Goal: Information Seeking & Learning: Learn about a topic

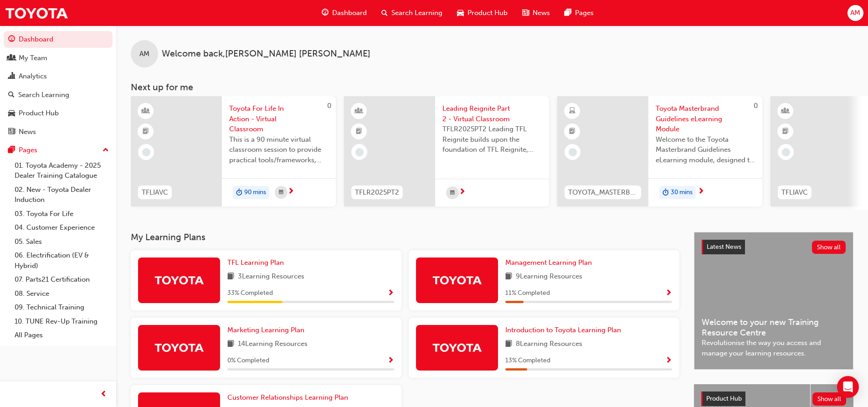
click at [476, 11] on span "Product Hub" at bounding box center [487, 13] width 40 height 10
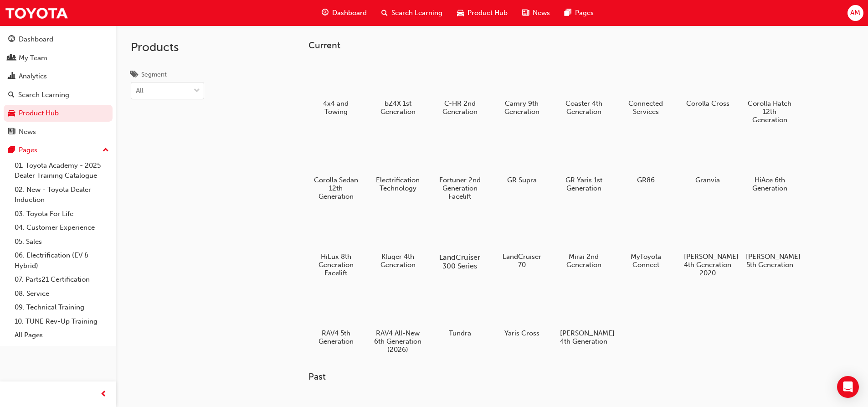
click at [457, 241] on div at bounding box center [459, 231] width 51 height 36
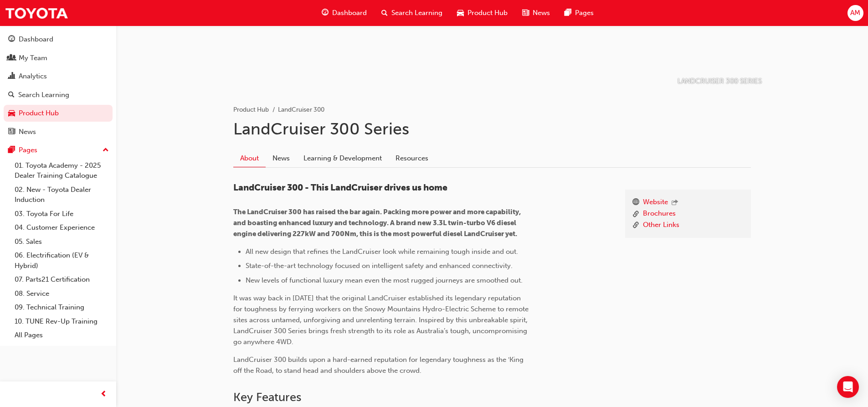
scroll to position [137, 0]
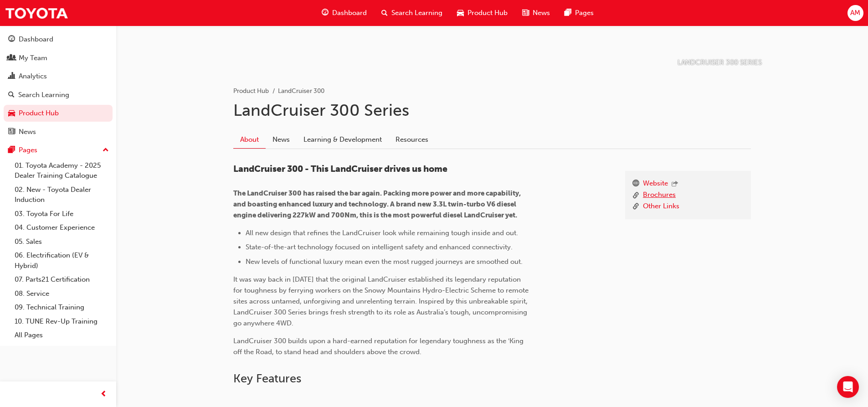
click at [649, 196] on link "Brochures" at bounding box center [659, 195] width 33 height 11
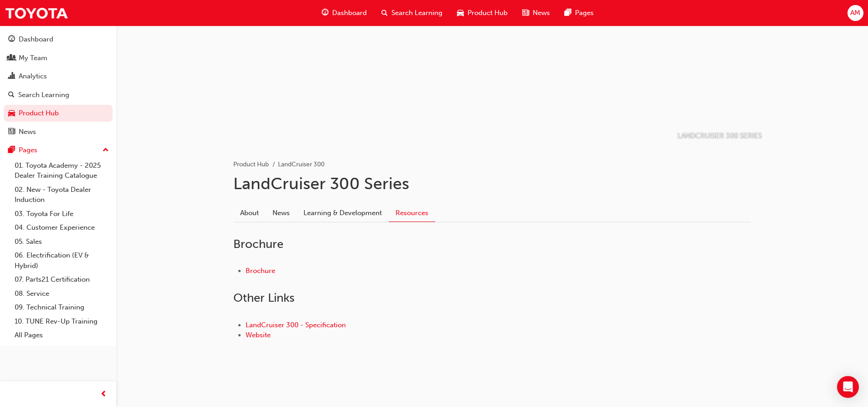
scroll to position [63, 0]
click at [309, 325] on link "LandCruiser 300 - Specification" at bounding box center [296, 325] width 100 height 8
click at [253, 272] on link "Brochure" at bounding box center [261, 271] width 30 height 8
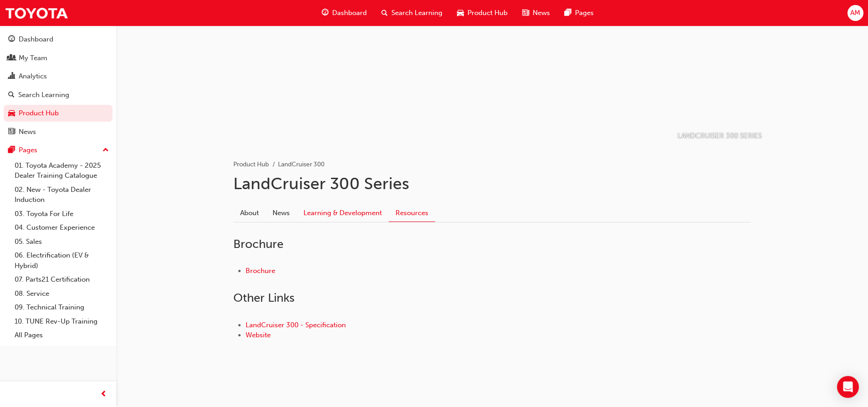
click at [341, 217] on link "Learning & Development" at bounding box center [343, 212] width 92 height 17
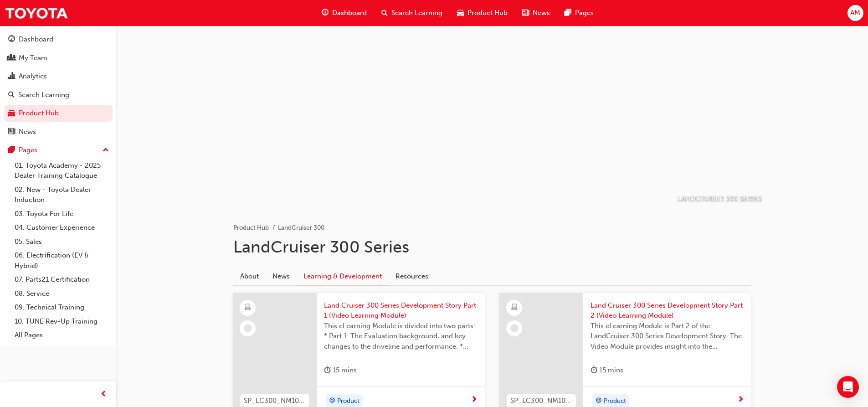
scroll to position [63, 0]
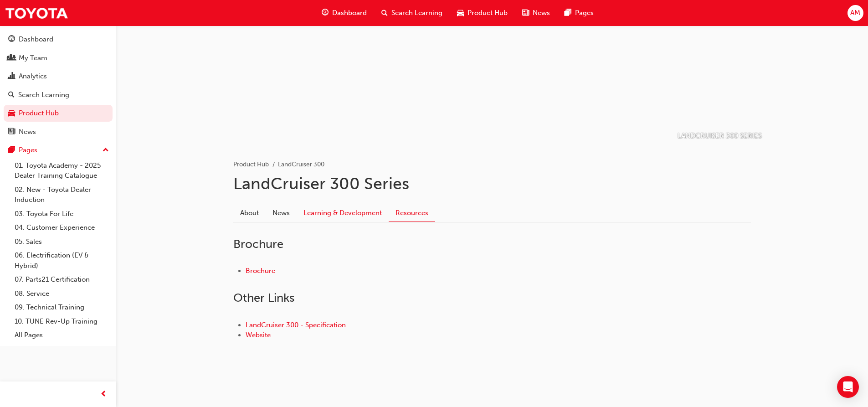
click at [353, 213] on link "Learning & Development" at bounding box center [343, 212] width 92 height 17
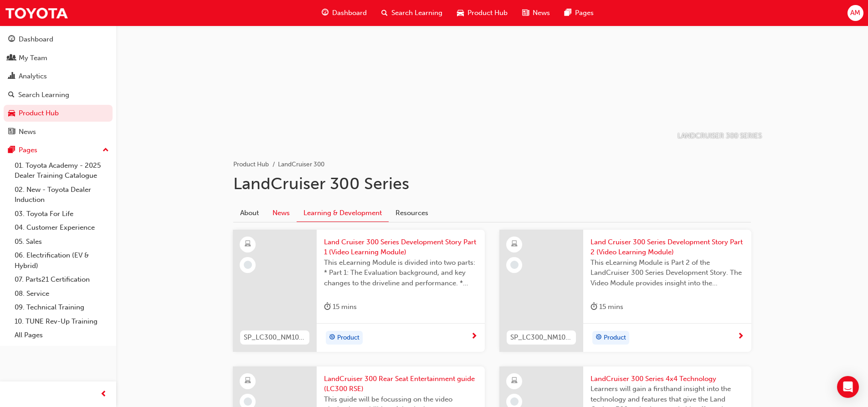
click at [278, 210] on link "News" at bounding box center [281, 212] width 31 height 17
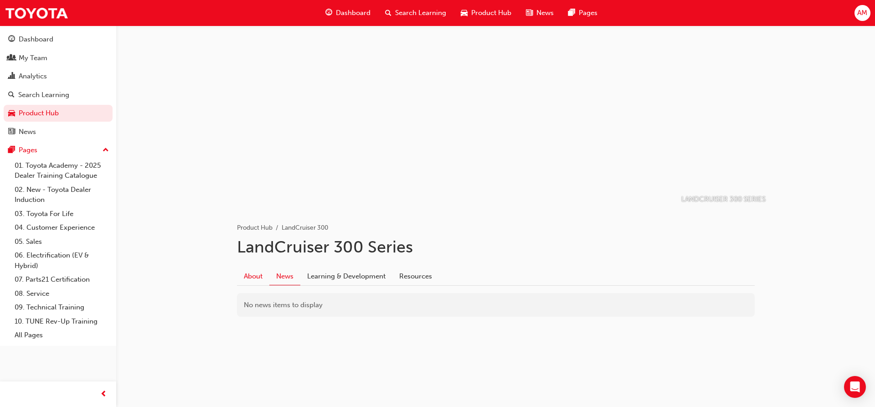
click at [254, 274] on link "About" at bounding box center [253, 275] width 32 height 17
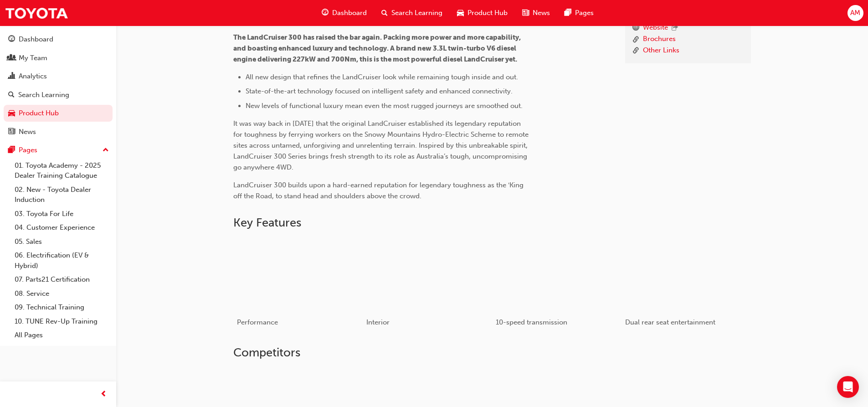
scroll to position [426, 0]
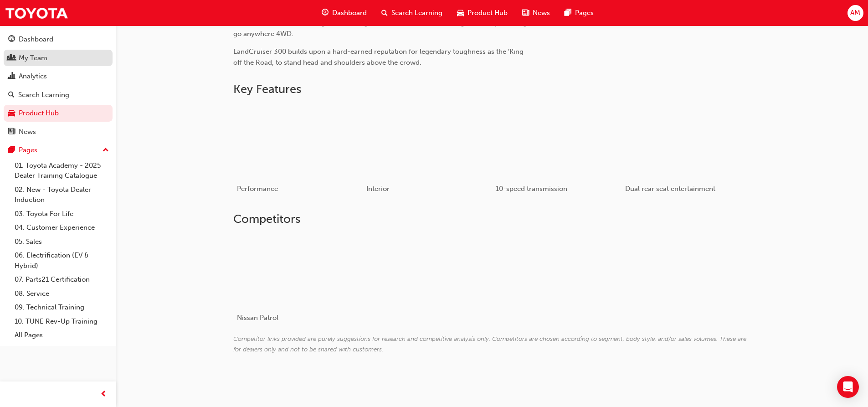
click at [33, 61] on div "My Team" at bounding box center [33, 58] width 29 height 10
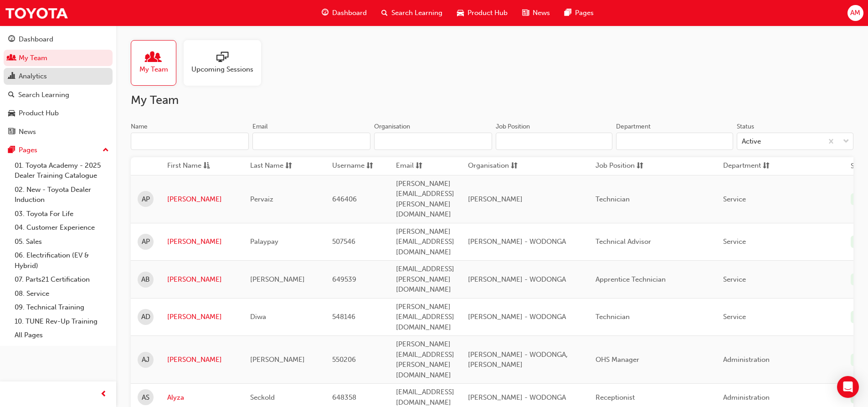
click at [32, 76] on div "Analytics" at bounding box center [33, 76] width 28 height 10
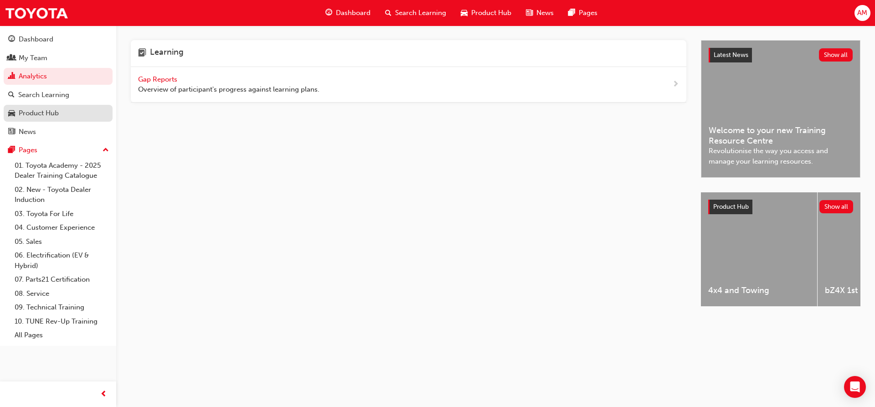
click at [61, 115] on div "Product Hub" at bounding box center [58, 113] width 100 height 11
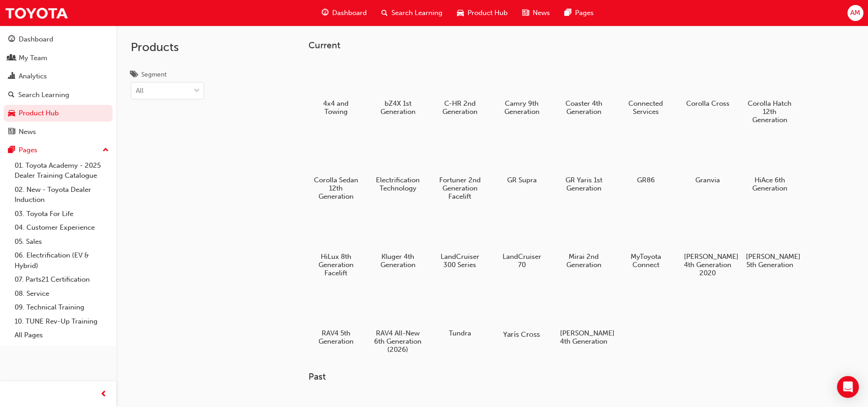
click at [524, 334] on h5 "Yaris Cross" at bounding box center [521, 334] width 51 height 9
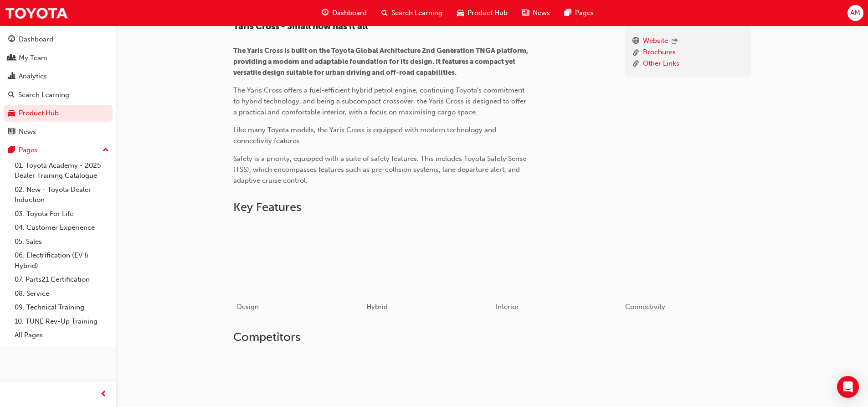
scroll to position [319, 0]
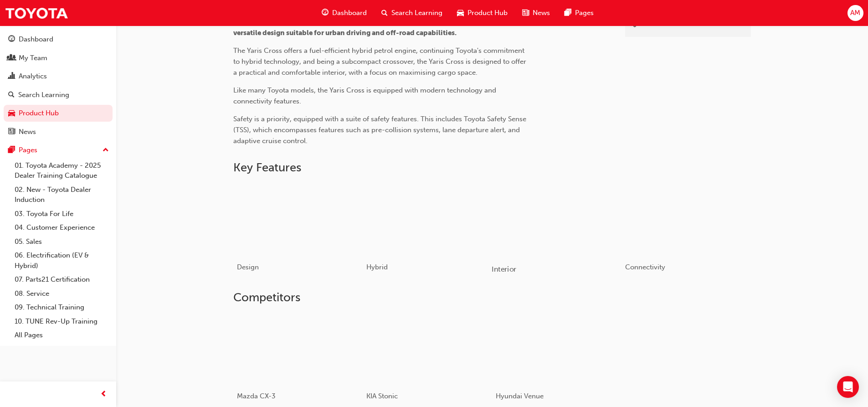
click at [519, 233] on div "button" at bounding box center [557, 219] width 130 height 73
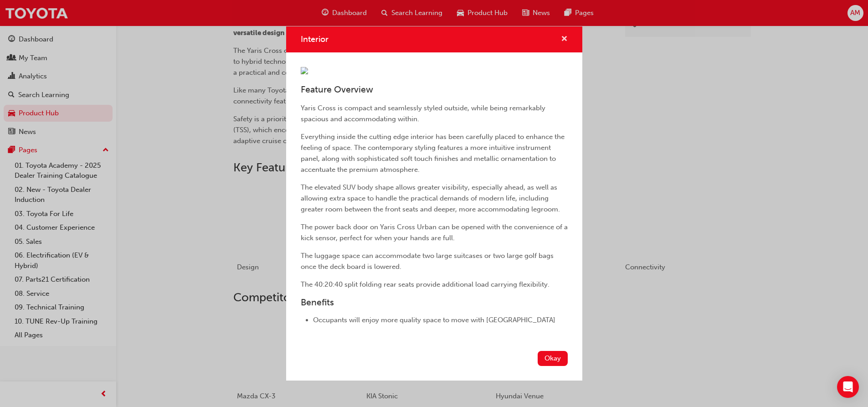
click at [561, 36] on span "cross-icon" at bounding box center [564, 40] width 7 height 8
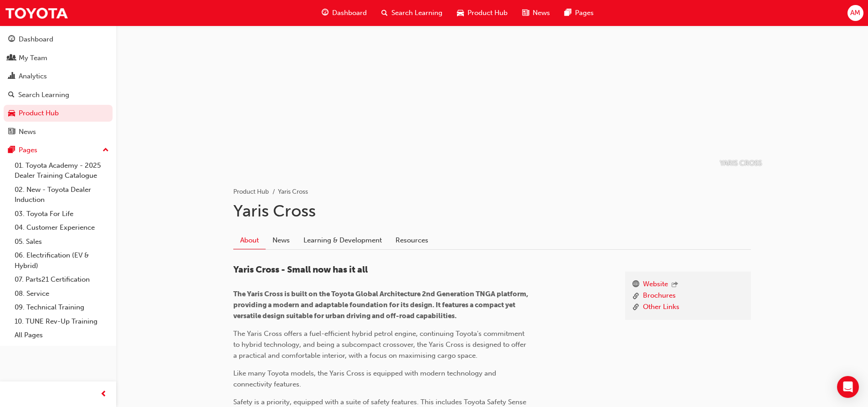
scroll to position [0, 0]
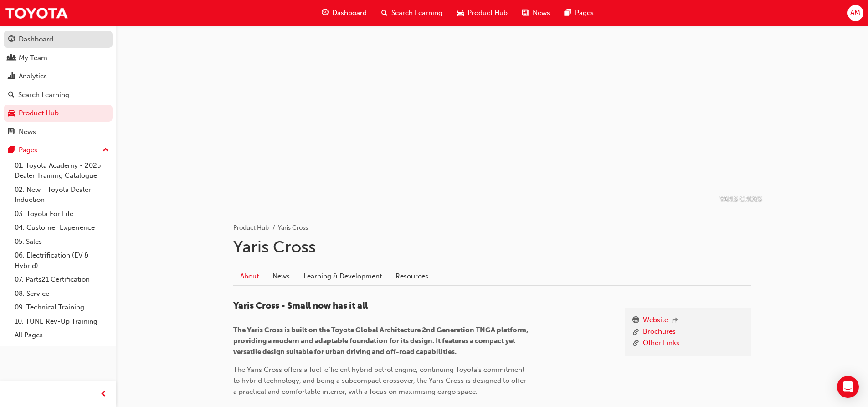
click at [28, 41] on div "Dashboard" at bounding box center [36, 39] width 35 height 10
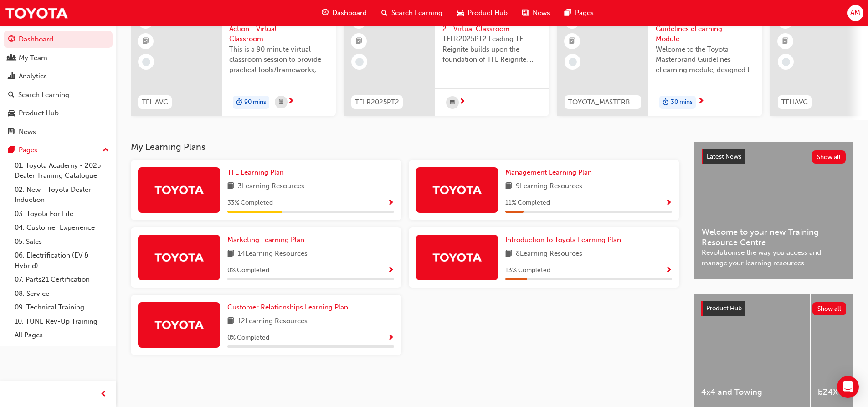
scroll to position [91, 0]
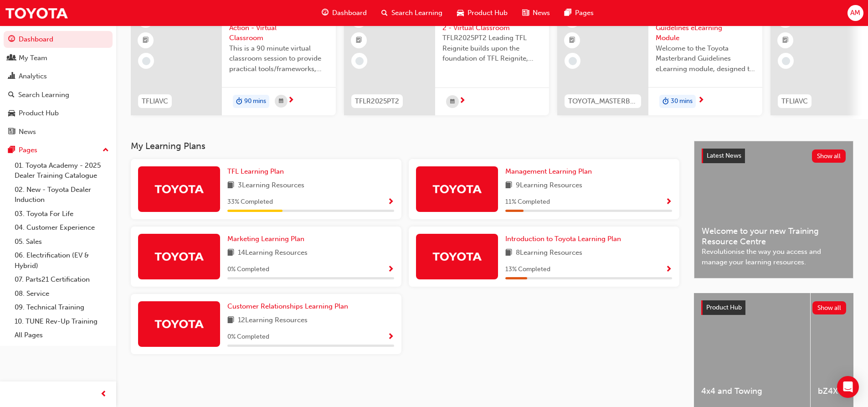
click at [392, 205] on span "Show Progress" at bounding box center [390, 202] width 7 height 8
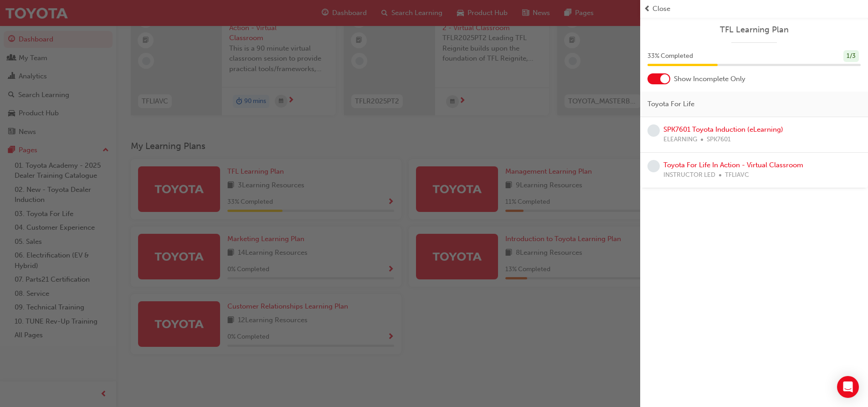
click at [663, 78] on div at bounding box center [664, 78] width 9 height 9
click at [652, 81] on div at bounding box center [652, 78] width 9 height 9
click at [650, 8] on span "prev-icon" at bounding box center [647, 9] width 7 height 10
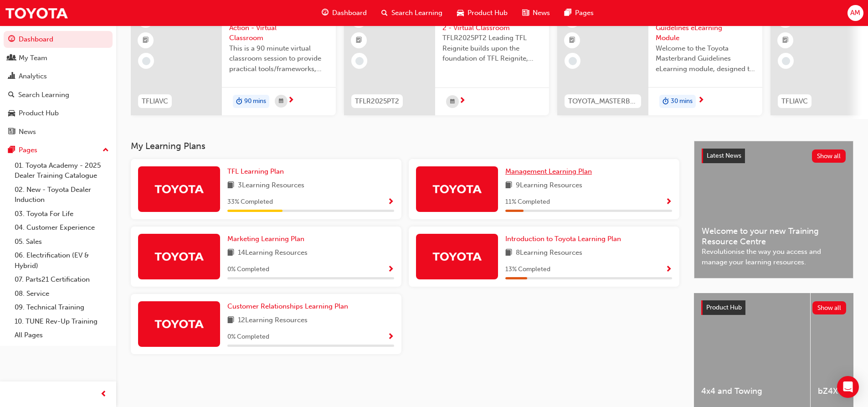
click at [560, 174] on span "Management Learning Plan" at bounding box center [548, 171] width 87 height 8
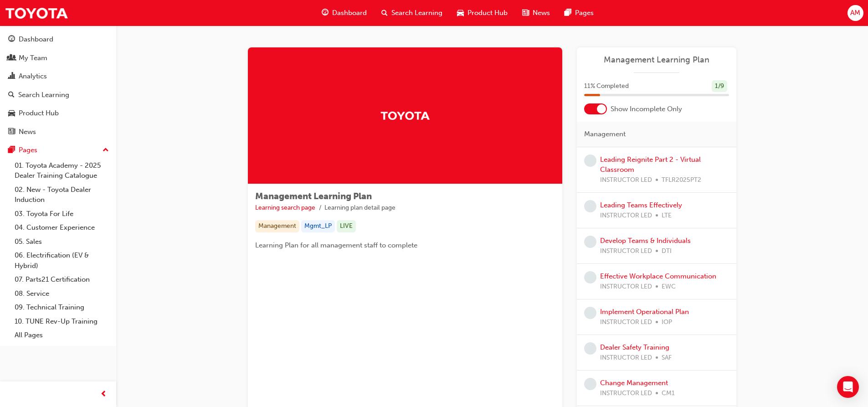
click at [604, 111] on div at bounding box center [601, 108] width 9 height 9
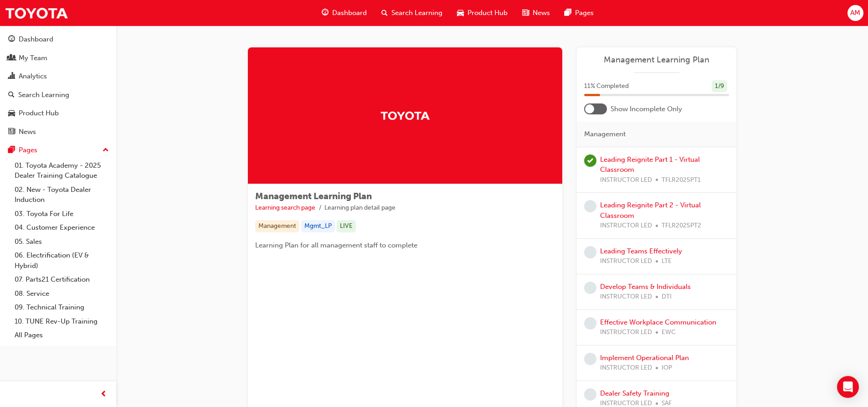
click at [589, 159] on span "learningRecordVerb_ATTEND-icon" at bounding box center [590, 160] width 12 height 12
click at [589, 113] on div at bounding box center [595, 108] width 23 height 11
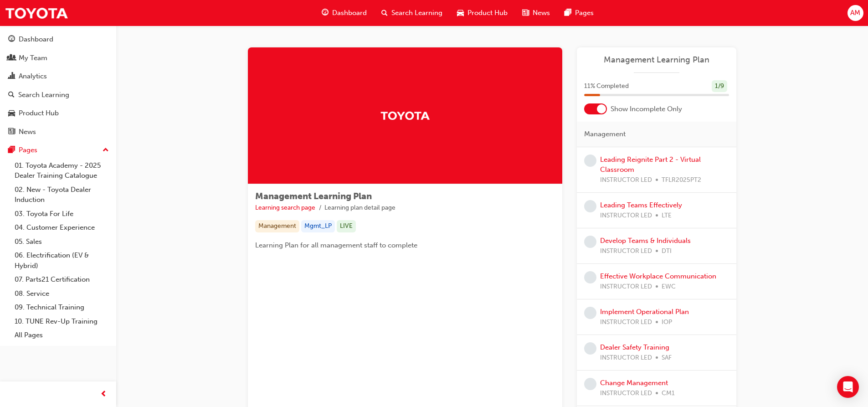
click at [598, 112] on div at bounding box center [601, 108] width 9 height 9
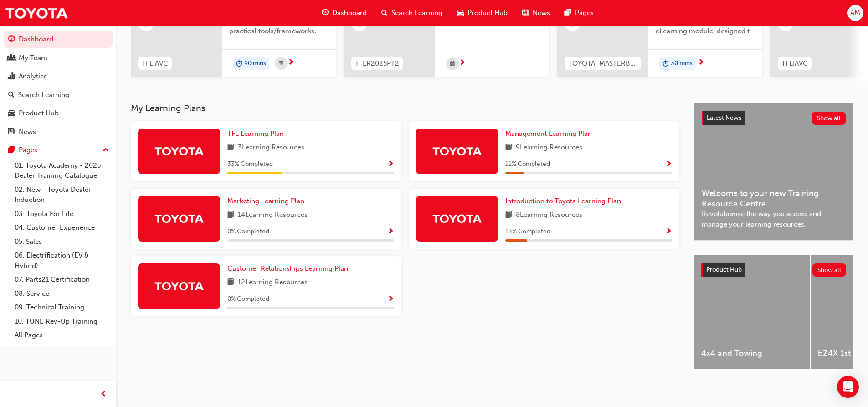
scroll to position [138, 0]
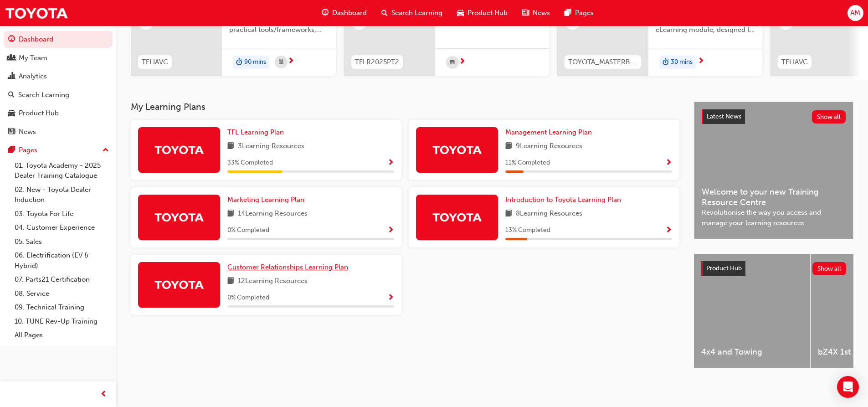
click at [331, 264] on span "Customer Relationships Learning Plan" at bounding box center [287, 267] width 121 height 8
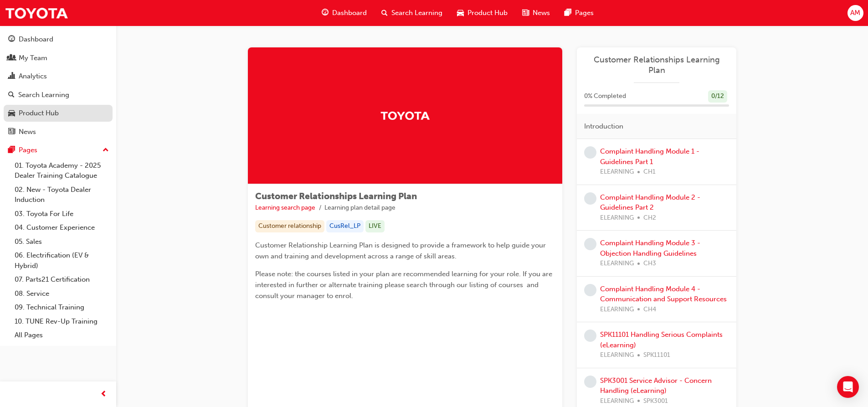
click at [28, 113] on div "Product Hub" at bounding box center [39, 113] width 40 height 10
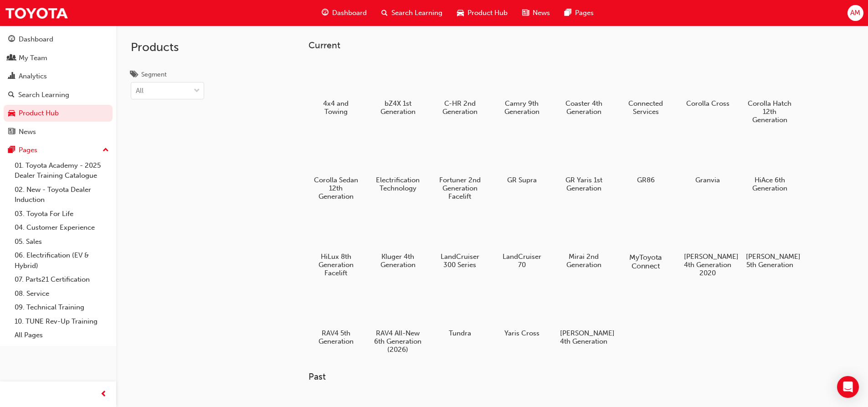
click at [649, 236] on div at bounding box center [645, 231] width 51 height 36
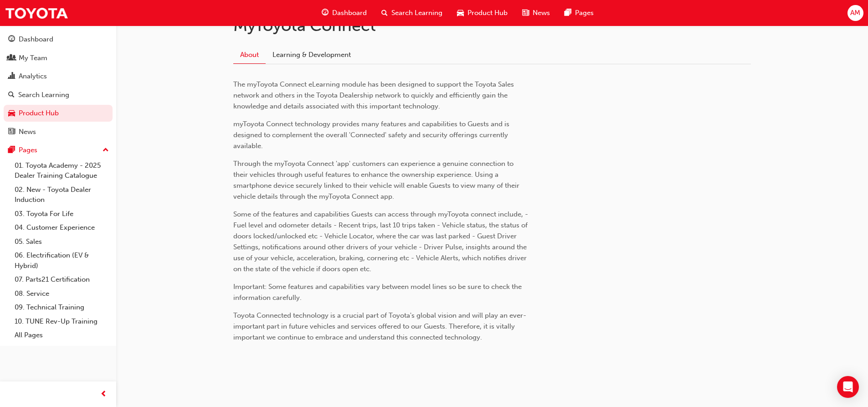
scroll to position [48, 0]
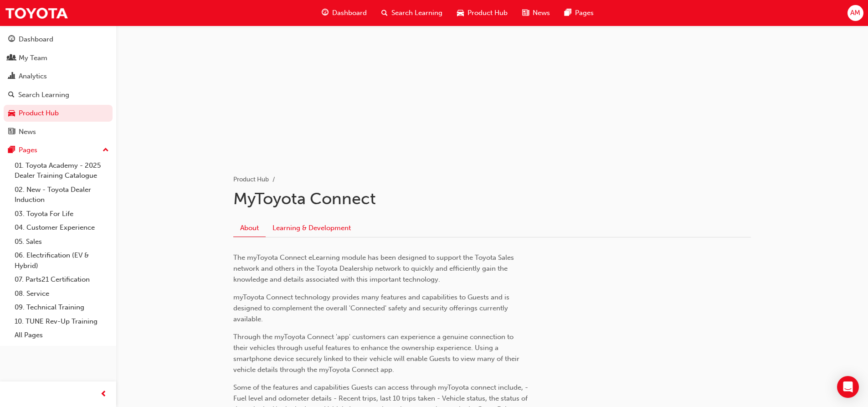
click at [331, 227] on link "Learning & Development" at bounding box center [312, 227] width 92 height 17
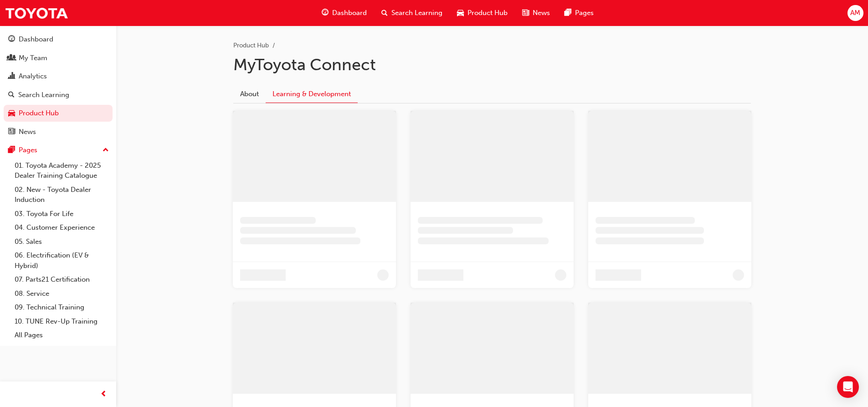
scroll to position [64, 0]
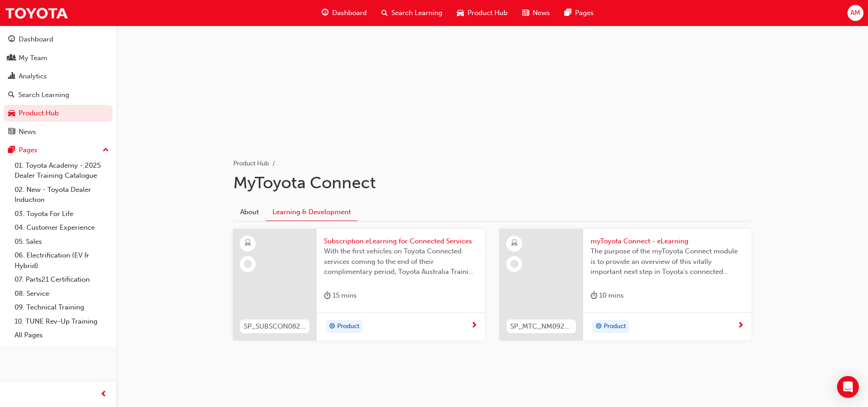
click at [619, 241] on span "myToyota Connect - eLearning" at bounding box center [667, 241] width 154 height 10
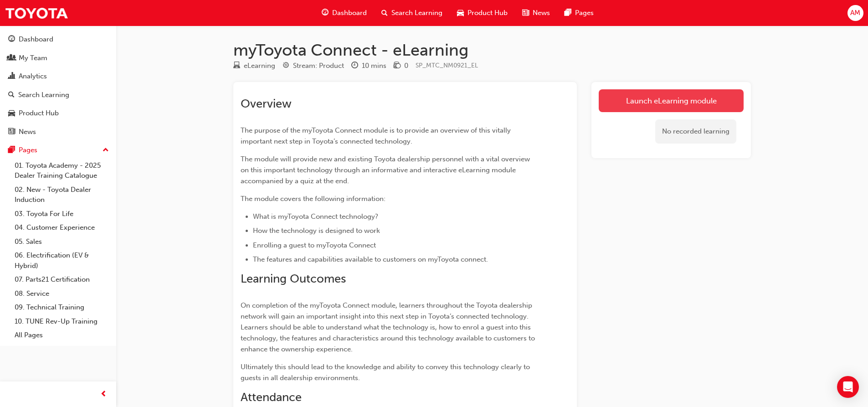
click at [656, 102] on link "Launch eLearning module" at bounding box center [671, 100] width 145 height 23
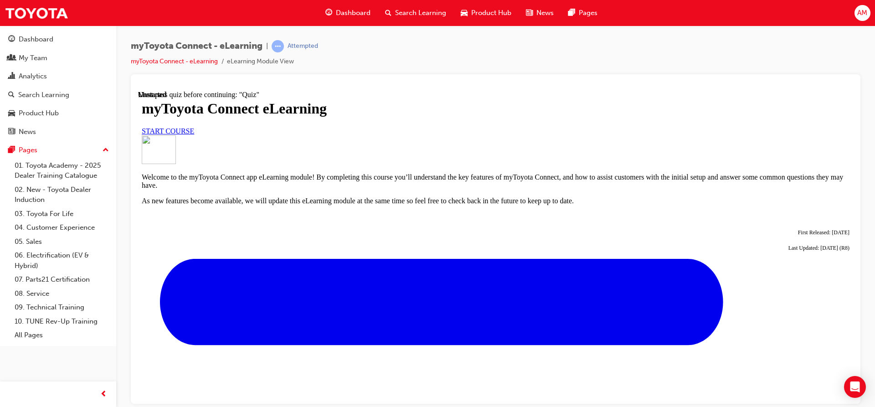
scroll to position [46, 0]
click at [194, 134] on span "START COURSE" at bounding box center [168, 131] width 52 height 8
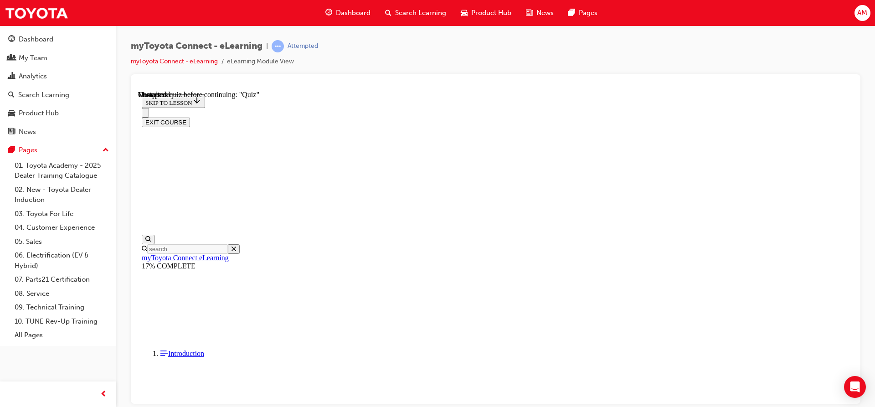
scroll to position [761, 0]
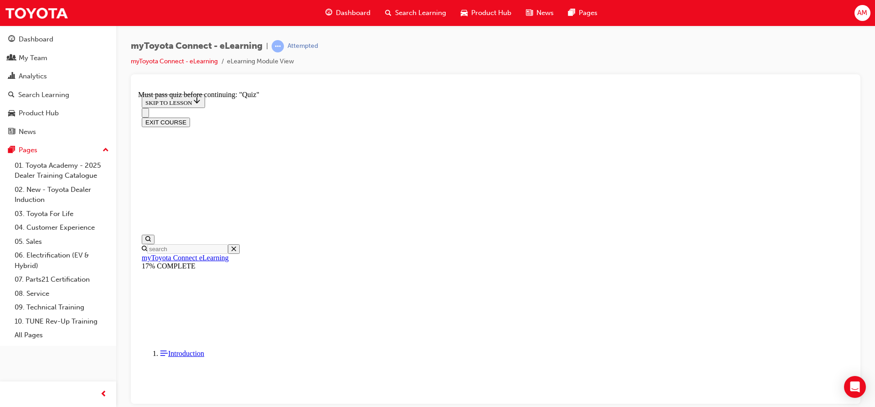
scroll to position [1192, 0]
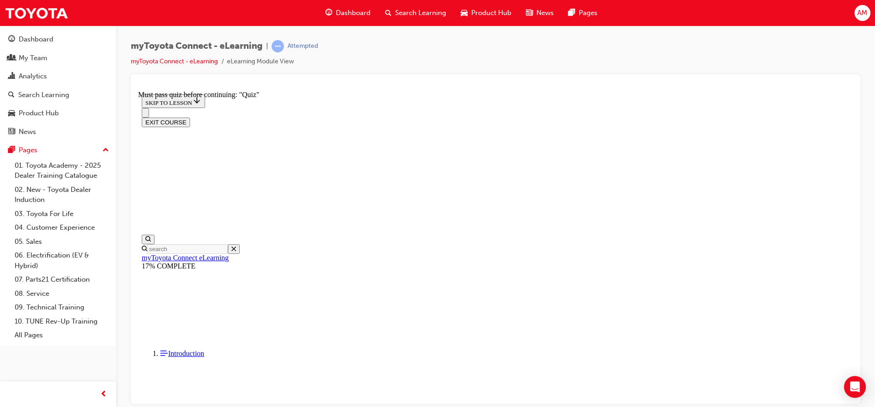
scroll to position [21, 0]
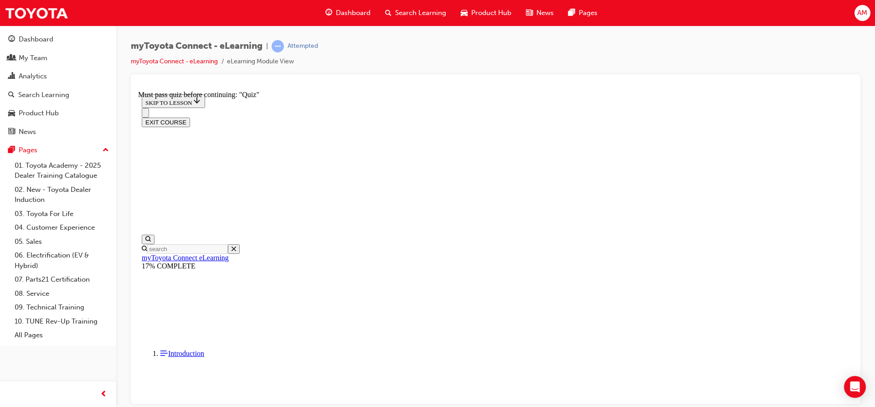
scroll to position [331, 0]
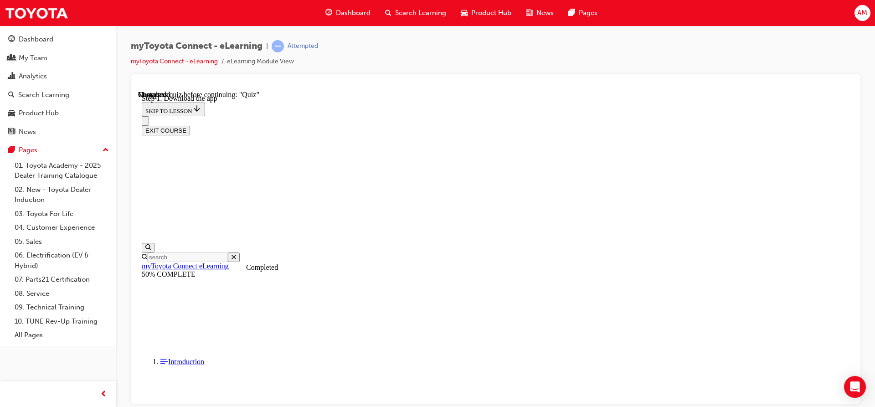
scroll to position [258, 0]
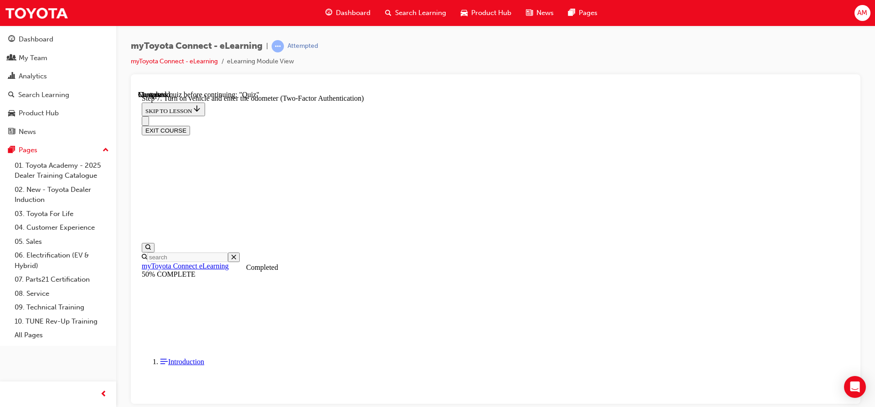
scroll to position [371, 0]
click at [190, 125] on button "EXIT COURSE" at bounding box center [166, 130] width 48 height 10
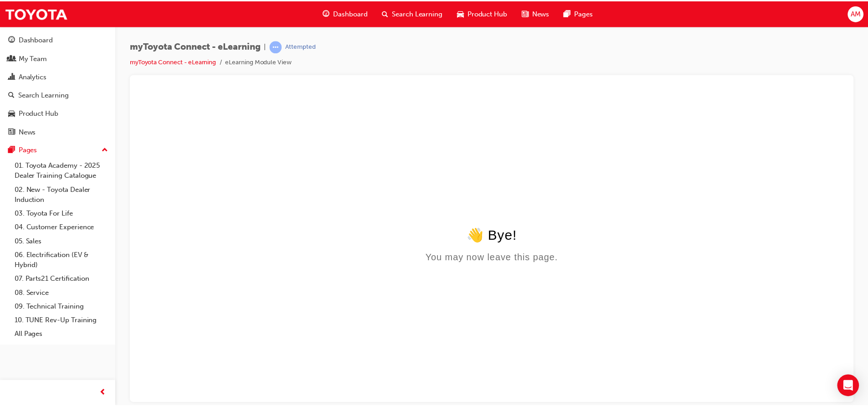
scroll to position [0, 0]
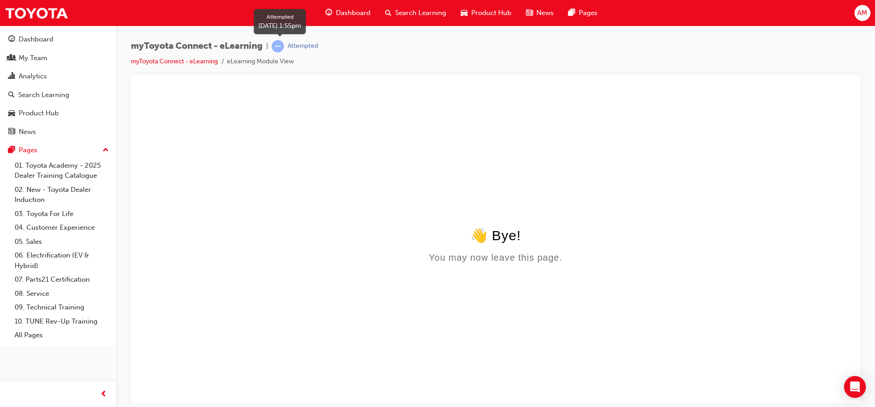
click at [279, 47] on span "learningRecordVerb_ATTEMPT-icon" at bounding box center [278, 46] width 12 height 12
click at [202, 62] on link "myToyota Connect - eLearning" at bounding box center [174, 61] width 87 height 8
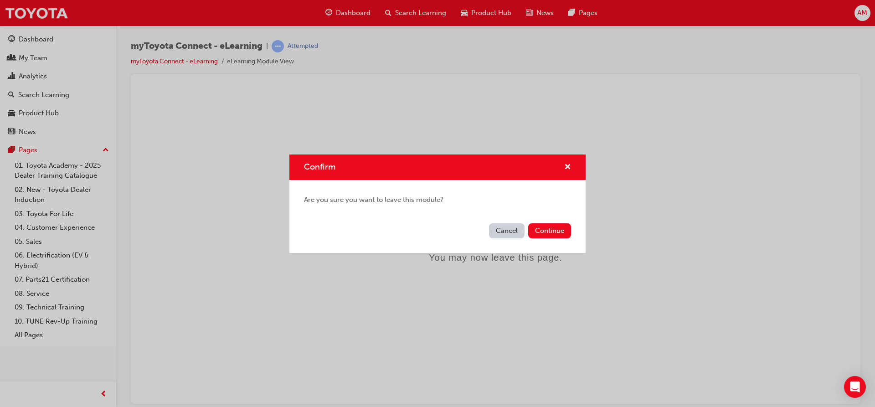
click at [511, 232] on button "Cancel" at bounding box center [507, 230] width 36 height 15
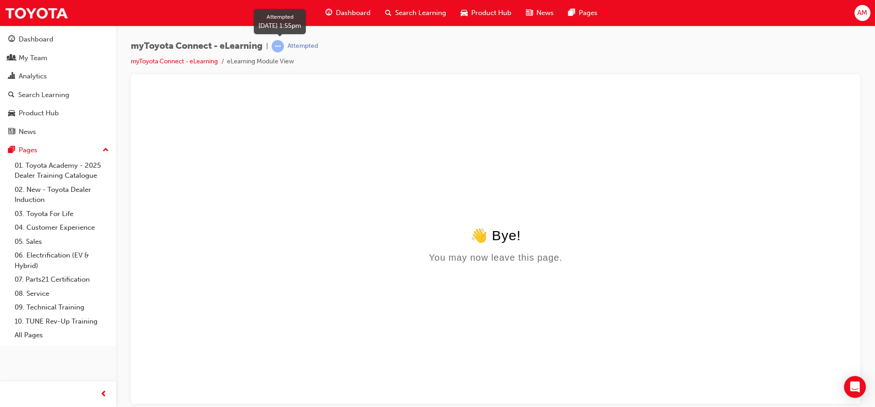
click at [312, 46] on div "Attempted" at bounding box center [302, 46] width 31 height 9
click at [284, 43] on span "learningRecordVerb_ATTEMPT-icon" at bounding box center [278, 46] width 12 height 12
click at [282, 44] on span "learningRecordVerb_ATTEMPT-icon" at bounding box center [278, 46] width 12 height 12
click at [293, 94] on html "👋 Bye! You may now leave this page." at bounding box center [495, 178] width 715 height 176
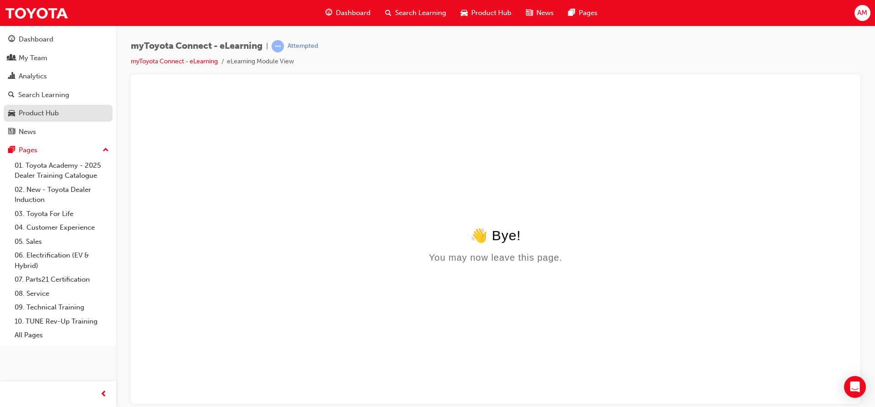
click at [36, 113] on div "Product Hub" at bounding box center [39, 113] width 40 height 10
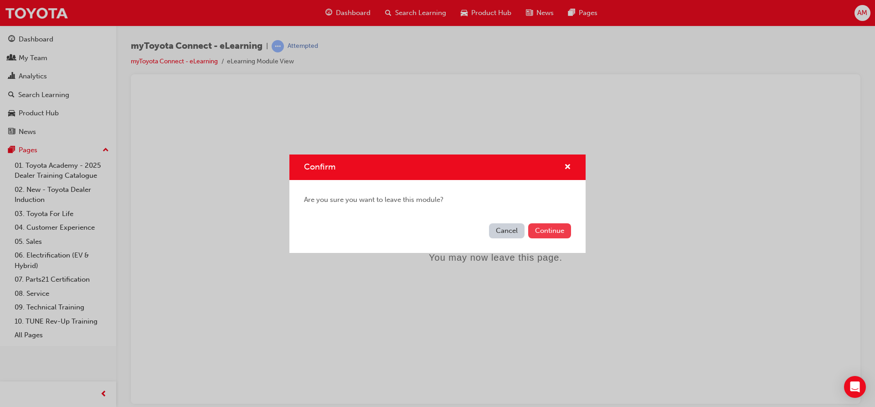
click at [551, 230] on button "Continue" at bounding box center [549, 230] width 43 height 15
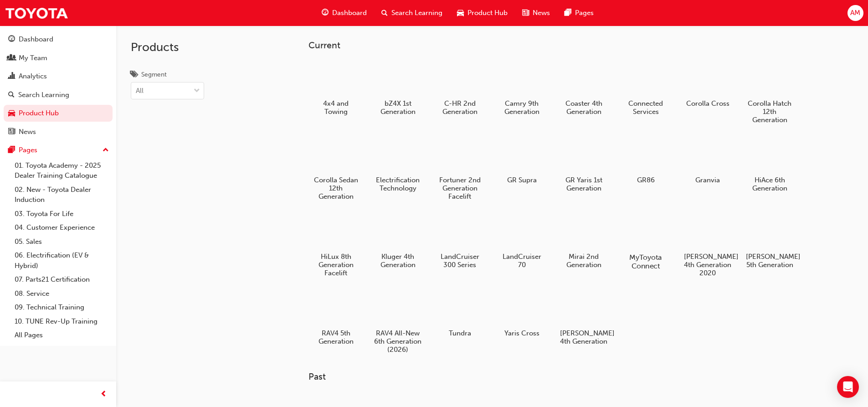
click at [657, 226] on div at bounding box center [645, 231] width 51 height 36
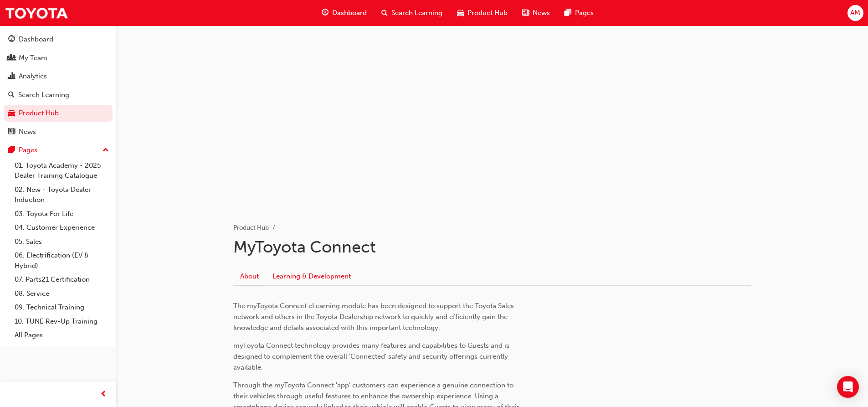
click at [308, 275] on link "Learning & Development" at bounding box center [312, 275] width 92 height 17
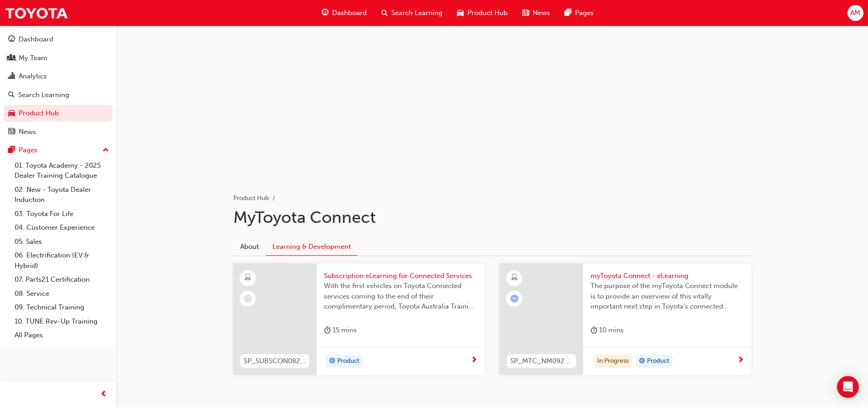
scroll to position [64, 0]
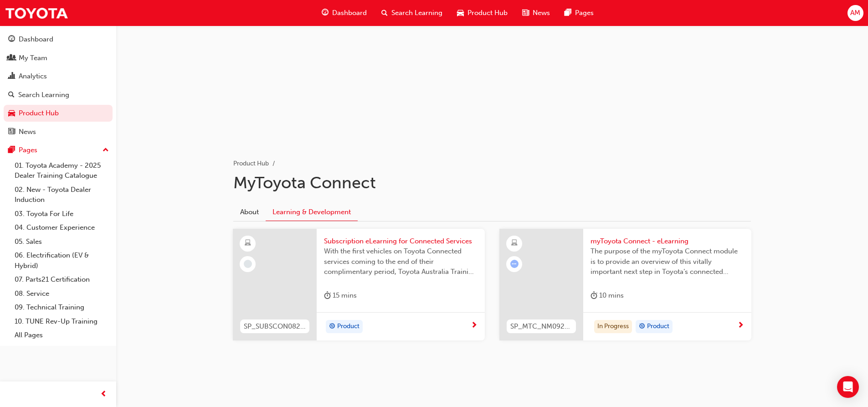
click at [688, 322] on div "In Progress Product" at bounding box center [663, 327] width 147 height 14
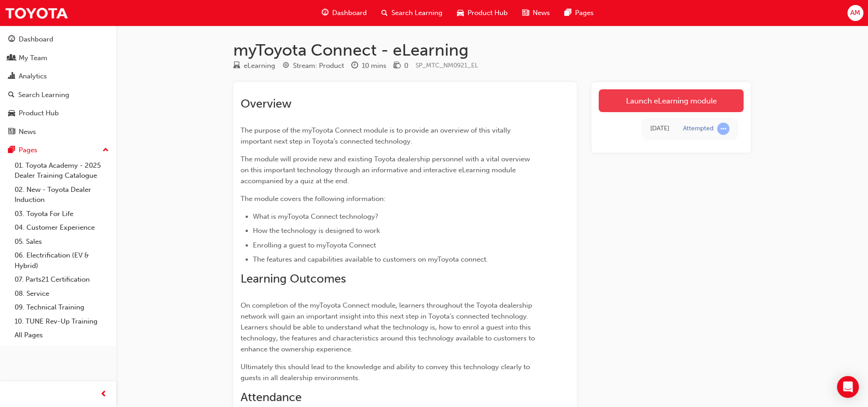
click at [676, 108] on link "Launch eLearning module" at bounding box center [671, 100] width 145 height 23
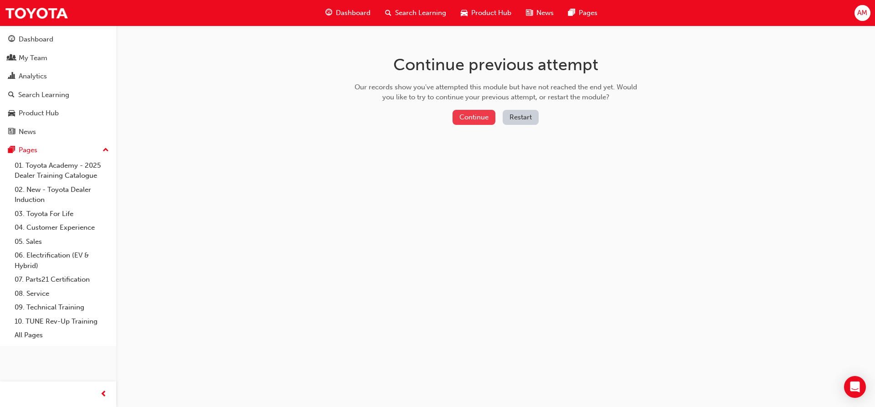
click at [482, 116] on button "Continue" at bounding box center [473, 117] width 43 height 15
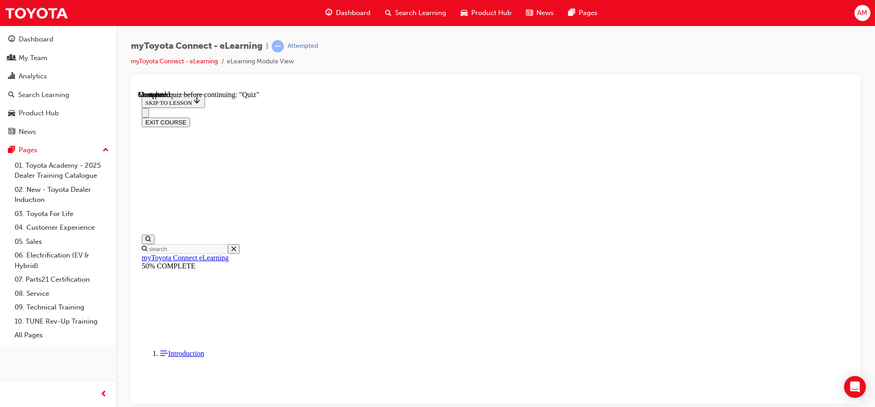
scroll to position [28, 0]
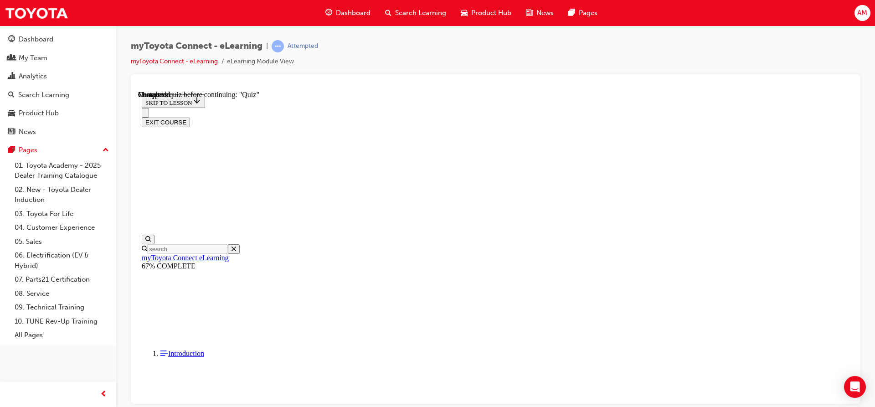
scroll to position [666, 0]
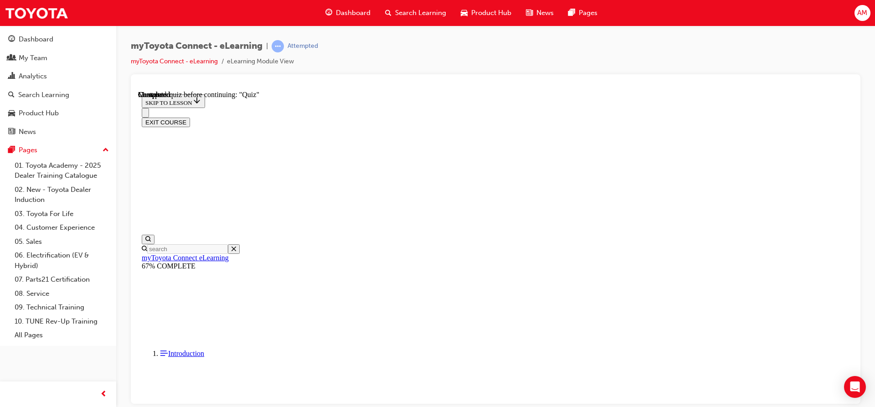
scroll to position [872, 0]
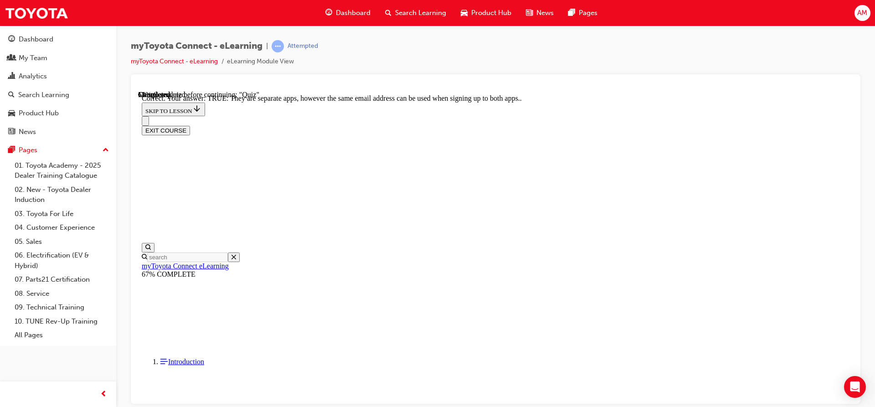
scroll to position [119, 0]
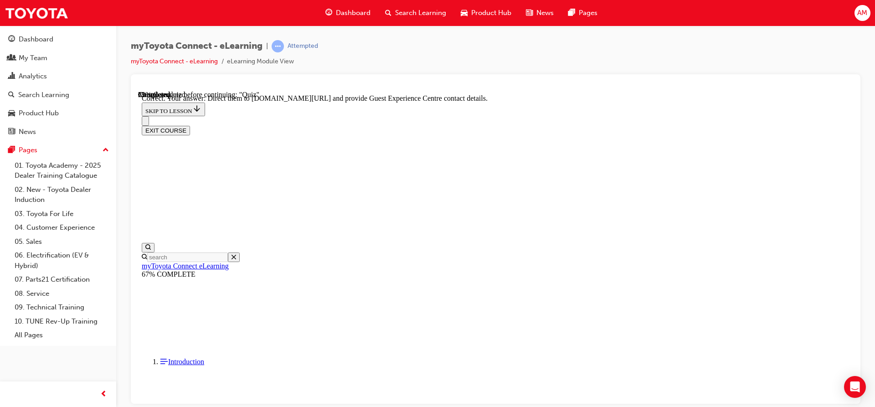
scroll to position [198, 0]
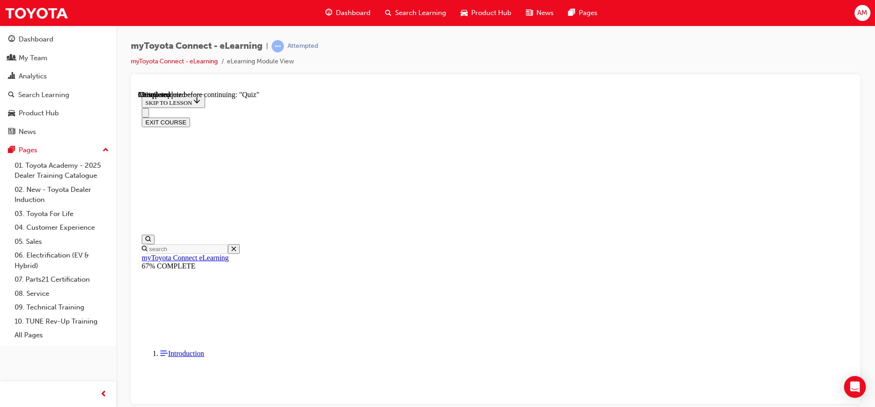
scroll to position [137, 0]
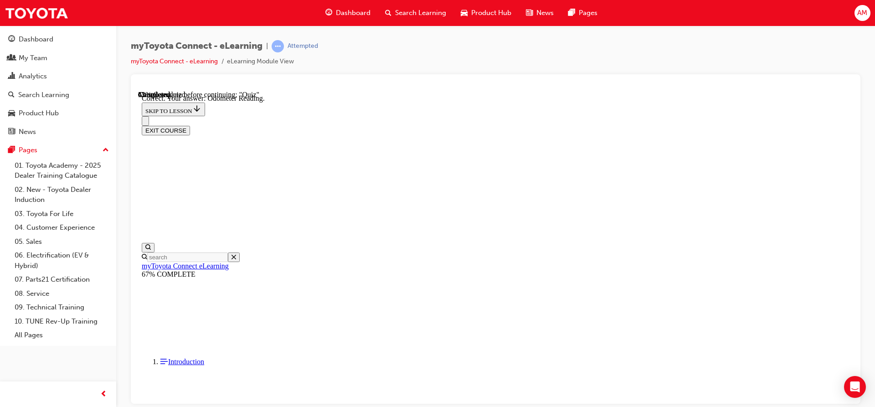
scroll to position [189, 0]
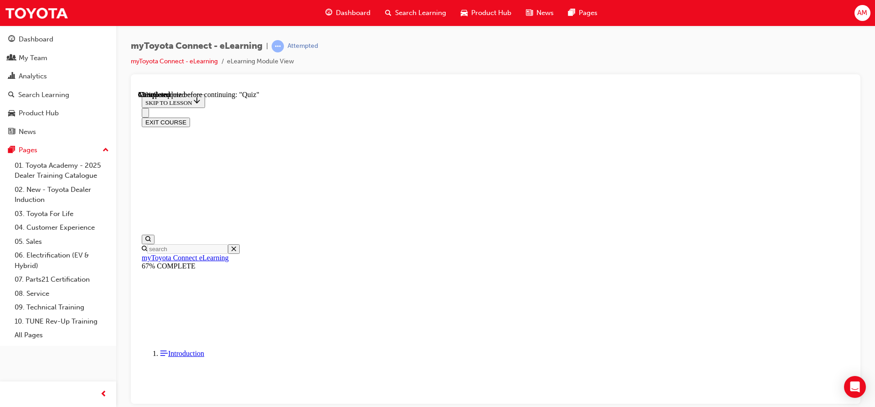
scroll to position [91, 0]
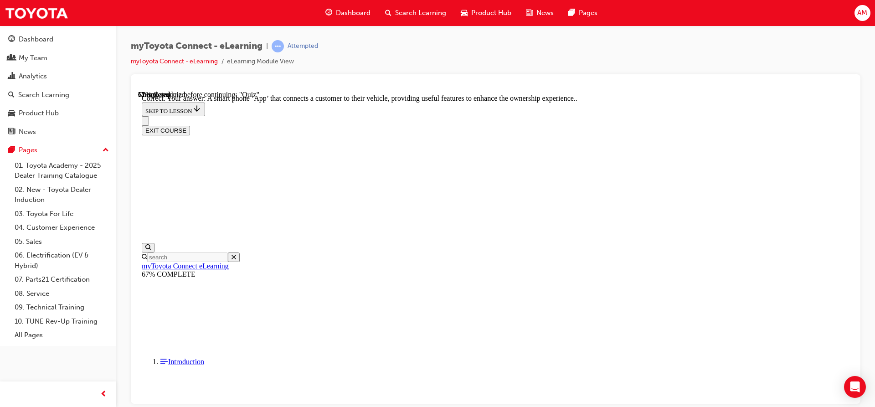
scroll to position [180, 0]
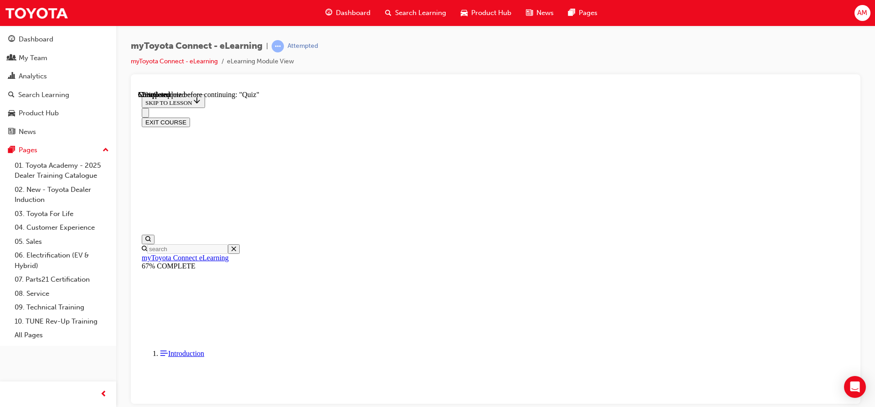
scroll to position [91, 0]
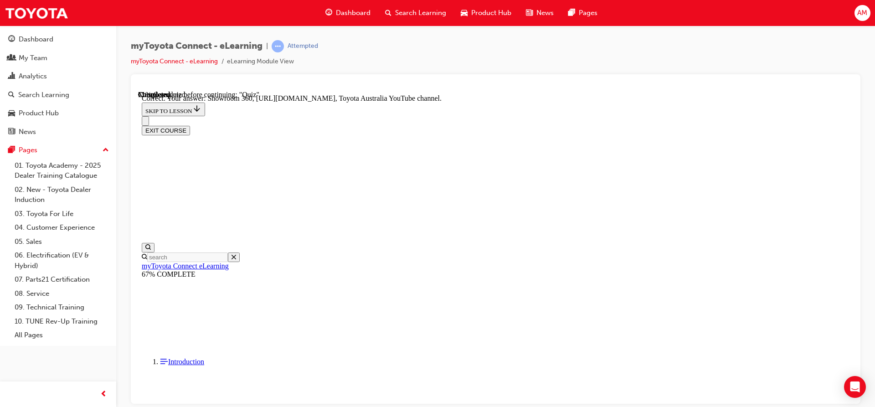
scroll to position [198, 0]
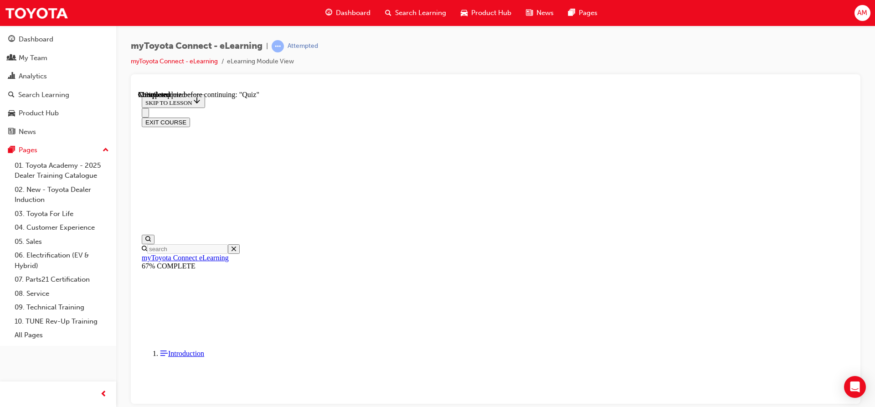
scroll to position [101, 0]
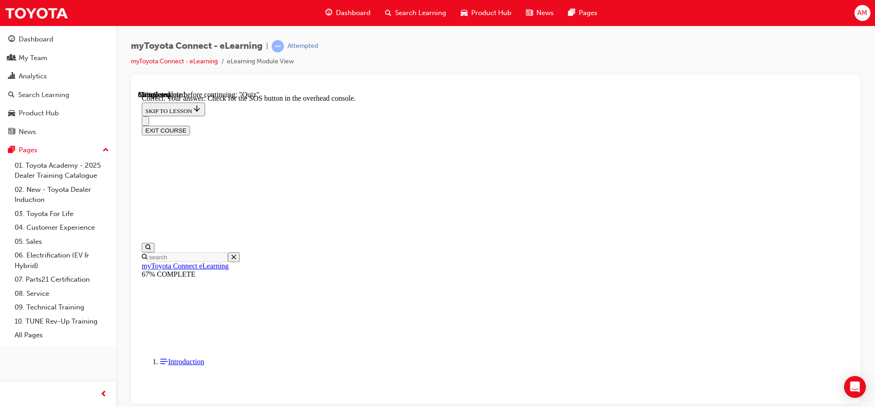
scroll to position [153, 0]
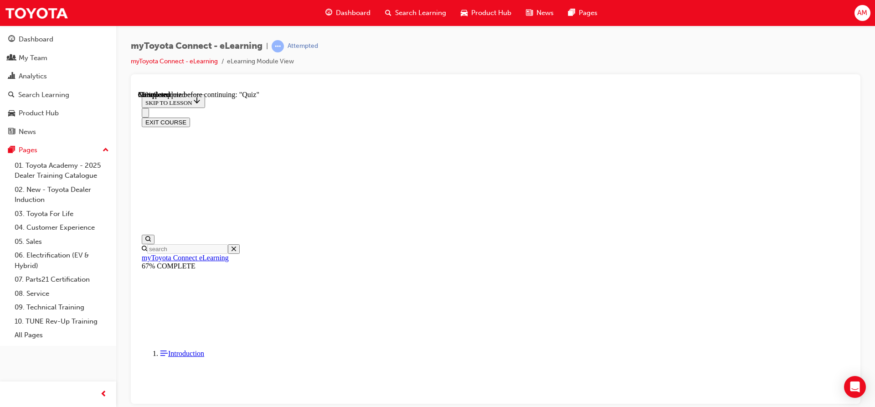
scroll to position [87, 0]
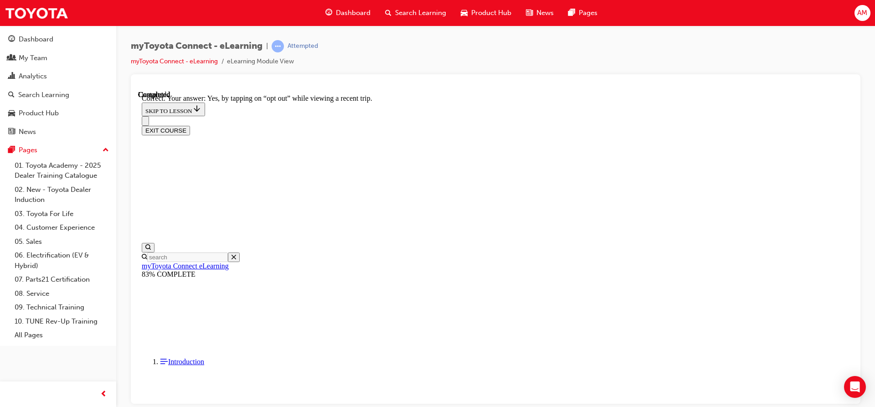
scroll to position [116, 0]
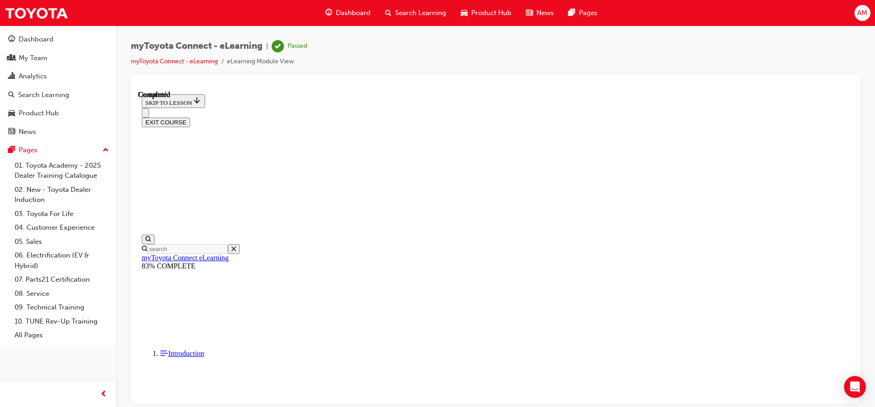
scroll to position [180, 0]
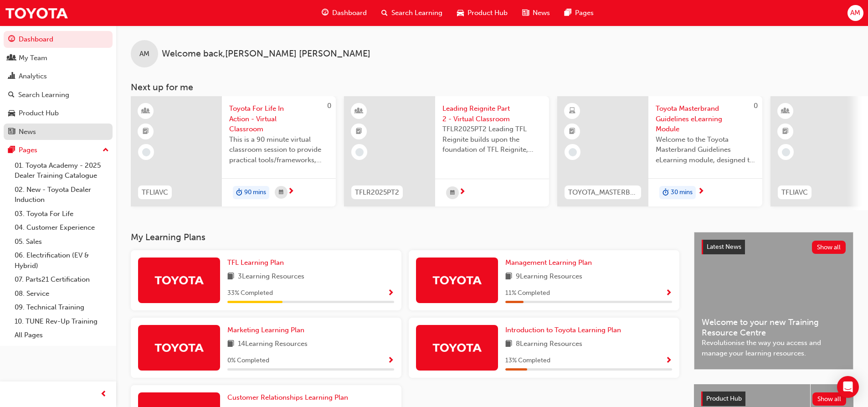
click at [26, 130] on div "News" at bounding box center [27, 132] width 17 height 10
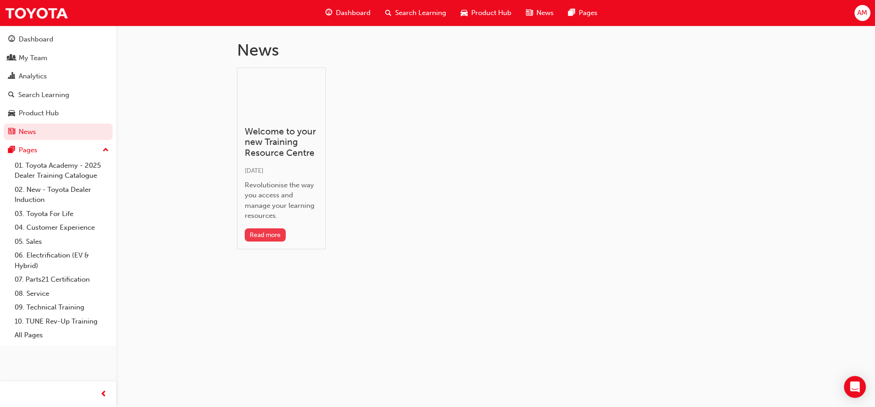
click at [267, 235] on button "Read more" at bounding box center [265, 234] width 41 height 13
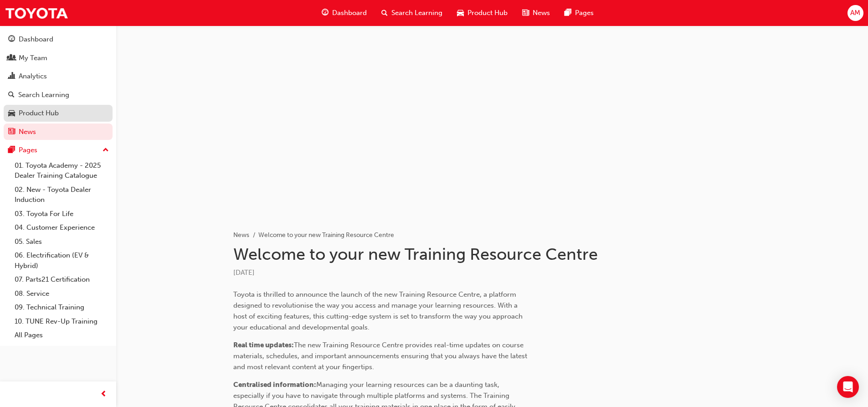
click at [46, 115] on div "Product Hub" at bounding box center [39, 113] width 40 height 10
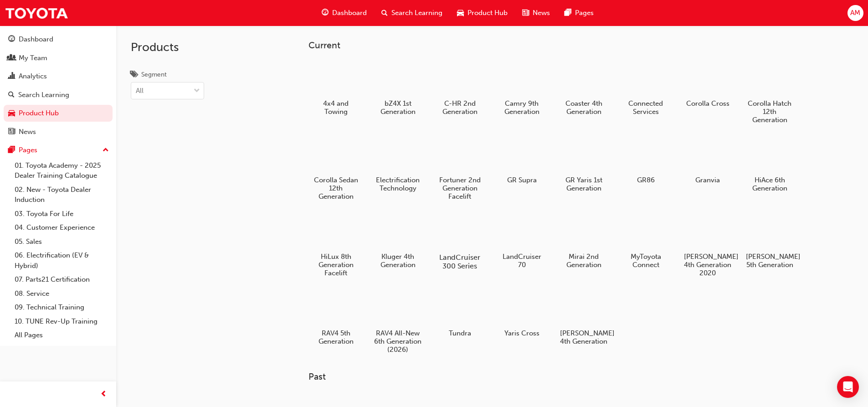
click at [461, 238] on div at bounding box center [459, 231] width 51 height 36
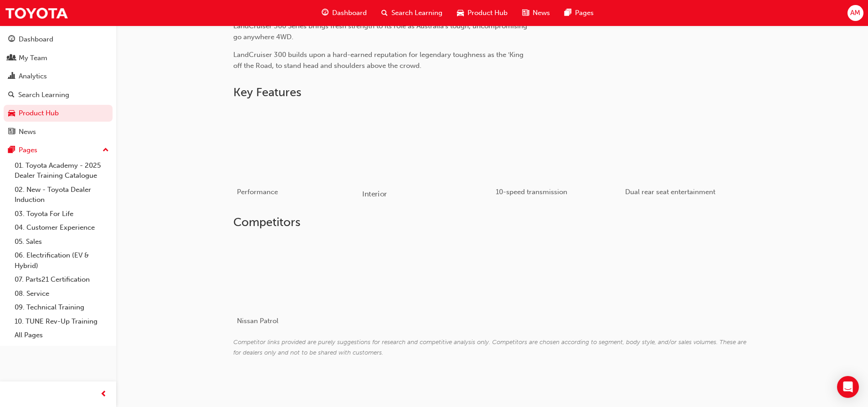
scroll to position [426, 0]
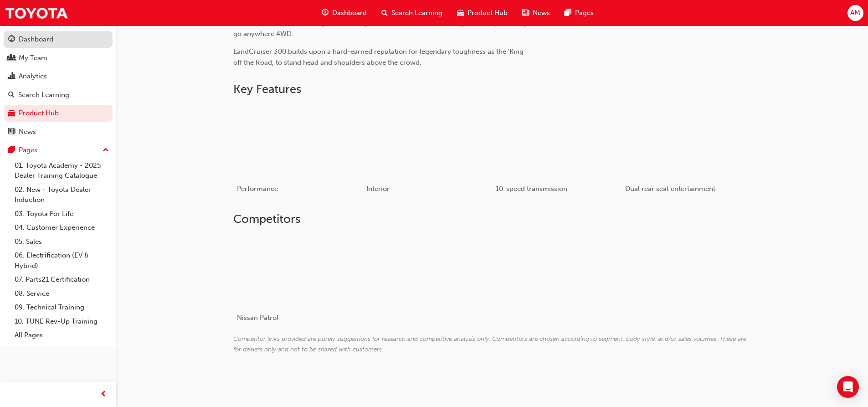
click at [27, 40] on div "Dashboard" at bounding box center [36, 39] width 35 height 10
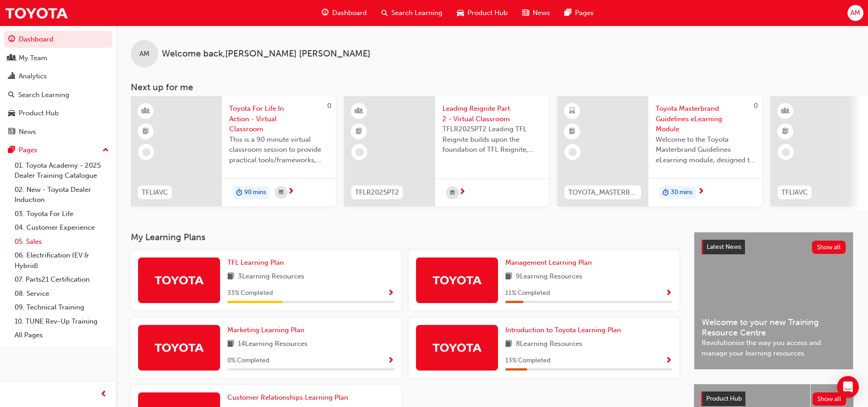
click at [29, 243] on link "05. Sales" at bounding box center [62, 242] width 102 height 14
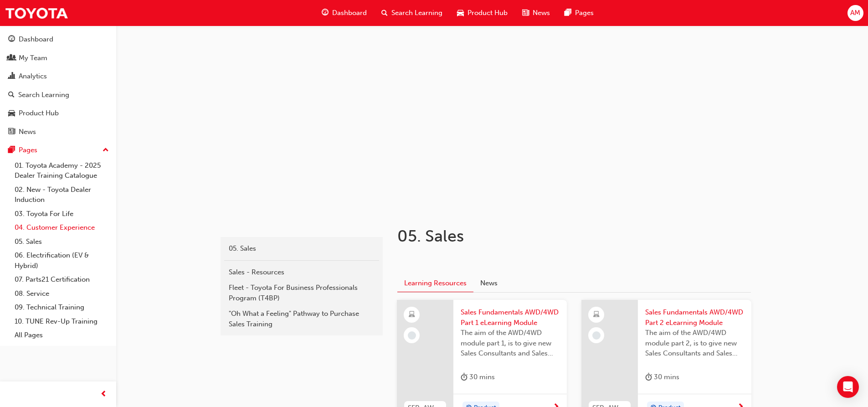
click at [87, 230] on link "04. Customer Experience" at bounding box center [62, 228] width 102 height 14
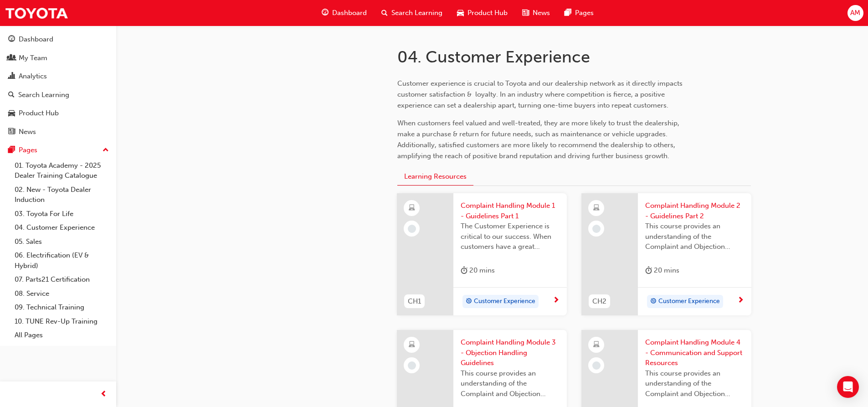
scroll to position [182, 0]
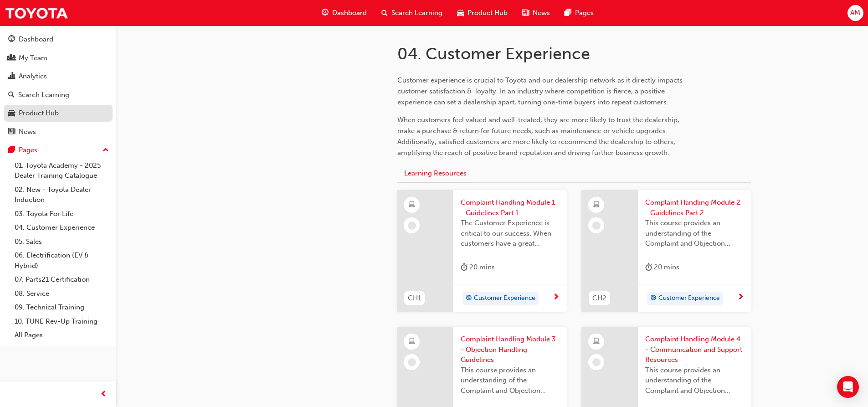
click at [53, 113] on div "Product Hub" at bounding box center [39, 113] width 40 height 10
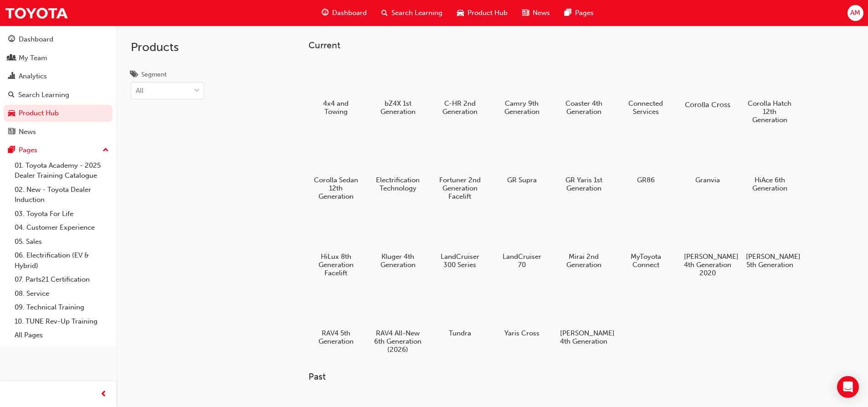
click at [696, 80] on div at bounding box center [707, 78] width 51 height 36
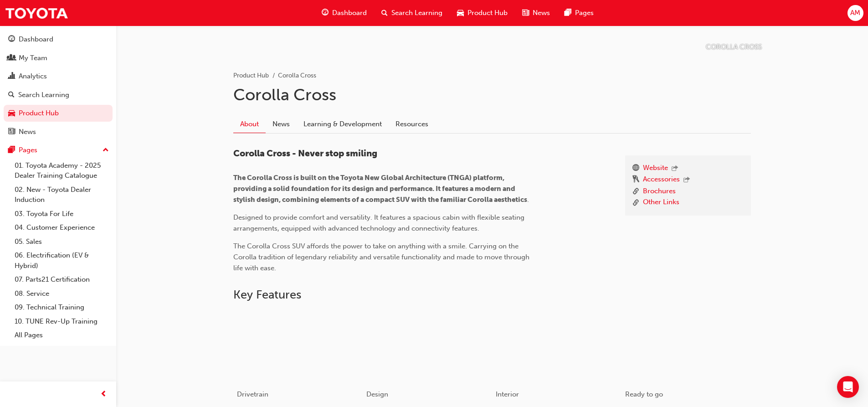
scroll to position [95, 0]
